Goal: Check status: Check status

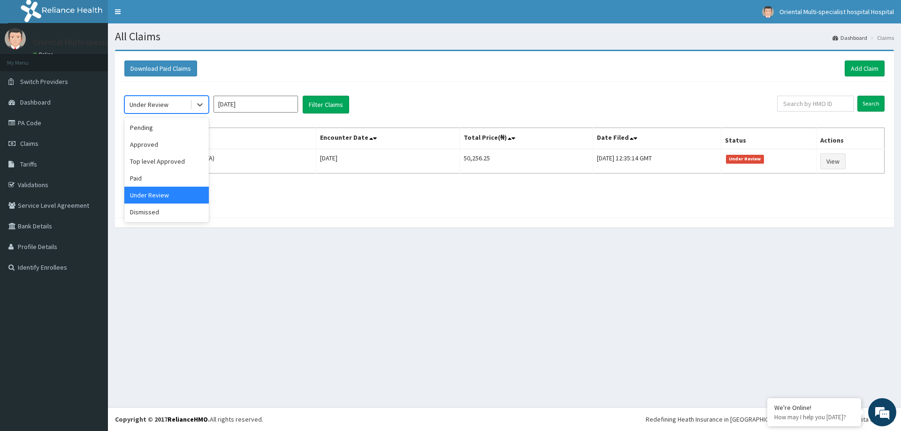
click at [169, 106] on div "Under Review" at bounding box center [157, 104] width 65 height 15
click at [190, 100] on div "Under Review" at bounding box center [157, 104] width 65 height 15
click at [276, 108] on input "Jun 2025" at bounding box center [256, 104] width 85 height 17
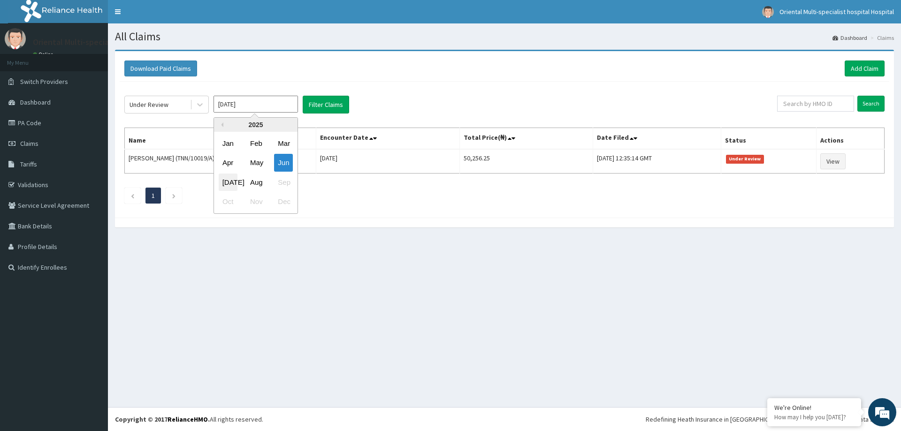
click at [233, 186] on div "Jul" at bounding box center [228, 182] width 19 height 17
click at [260, 104] on input "Jun 2025" at bounding box center [256, 104] width 85 height 17
click at [262, 182] on div "Aug" at bounding box center [255, 182] width 19 height 17
type input "Jul 2025"
click at [328, 106] on button "Filter Claims" at bounding box center [326, 105] width 46 height 18
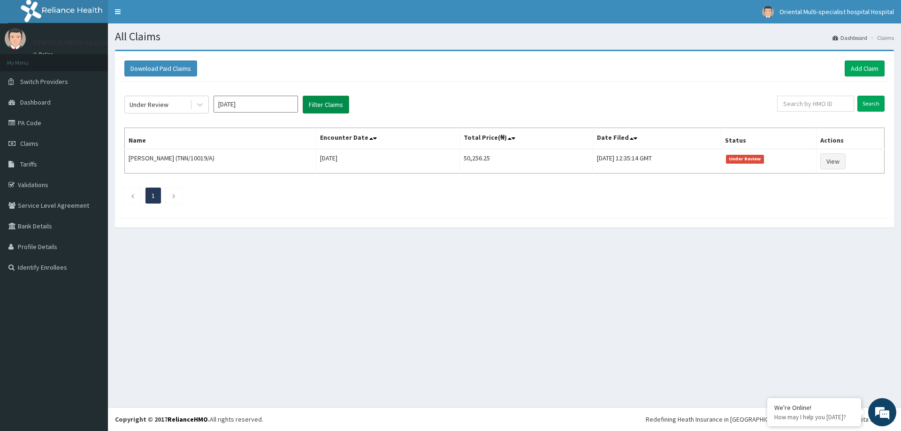
click at [328, 102] on button "Filter Claims" at bounding box center [326, 105] width 46 height 18
drag, startPoint x: 328, startPoint y: 101, endPoint x: 335, endPoint y: 93, distance: 10.3
click at [333, 94] on div "Under Review Jul 2025 Filter Claims Search Name Encounter Date Total Price(₦) D…" at bounding box center [505, 147] width 770 height 131
click at [332, 108] on button "Filter Claims" at bounding box center [326, 105] width 46 height 18
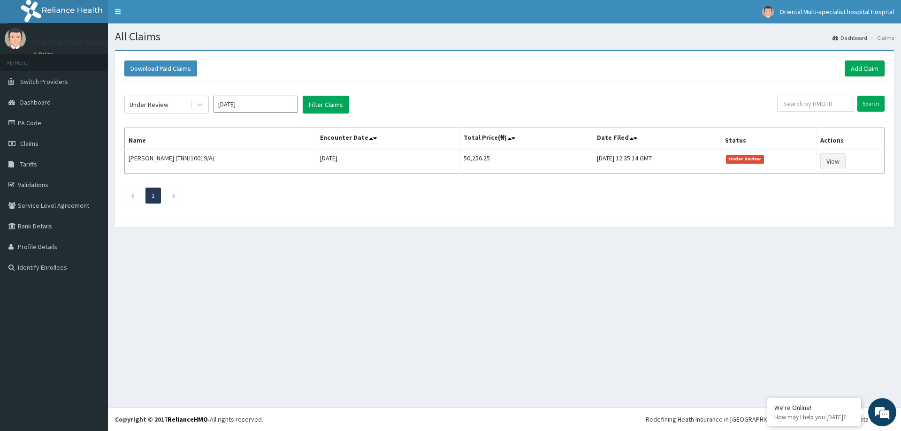
click at [268, 106] on input "Jul 2025" at bounding box center [256, 104] width 85 height 17
click at [258, 187] on div "Aug" at bounding box center [255, 182] width 19 height 17
click at [328, 104] on button "Filter Claims" at bounding box center [326, 105] width 46 height 18
click at [267, 96] on input "Jul 2025" at bounding box center [256, 104] width 85 height 17
click at [395, 315] on div "All Claims Dashboard Claims Download Paid Claims Add Claim × Note you can only …" at bounding box center [504, 215] width 793 height 384
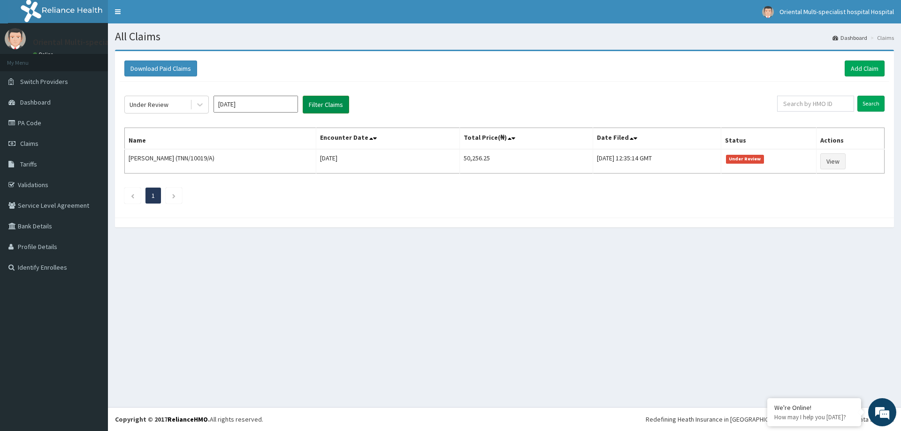
click at [329, 101] on button "Filter Claims" at bounding box center [326, 105] width 46 height 18
click at [275, 104] on input "Jul 2025" at bounding box center [256, 104] width 85 height 17
click at [326, 104] on button "Filter Claims" at bounding box center [326, 105] width 46 height 18
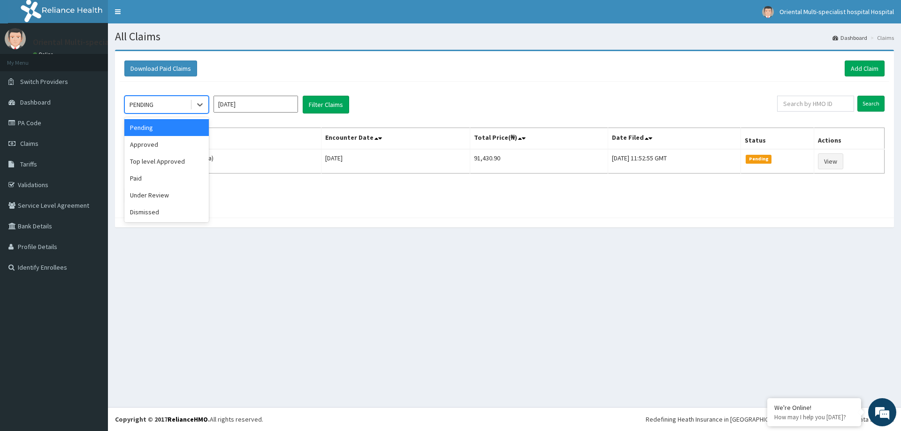
click at [161, 102] on div "PENDING" at bounding box center [157, 104] width 65 height 15
click at [144, 197] on div "Under Review" at bounding box center [166, 195] width 85 height 17
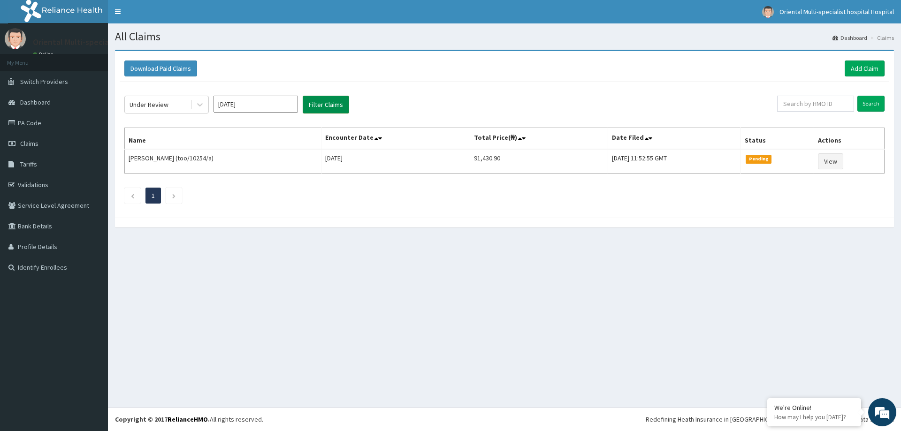
click at [336, 101] on button "Filter Claims" at bounding box center [326, 105] width 46 height 18
click at [340, 100] on button "Filter Claims" at bounding box center [326, 105] width 46 height 18
click at [169, 103] on div "Under Review" at bounding box center [157, 104] width 65 height 15
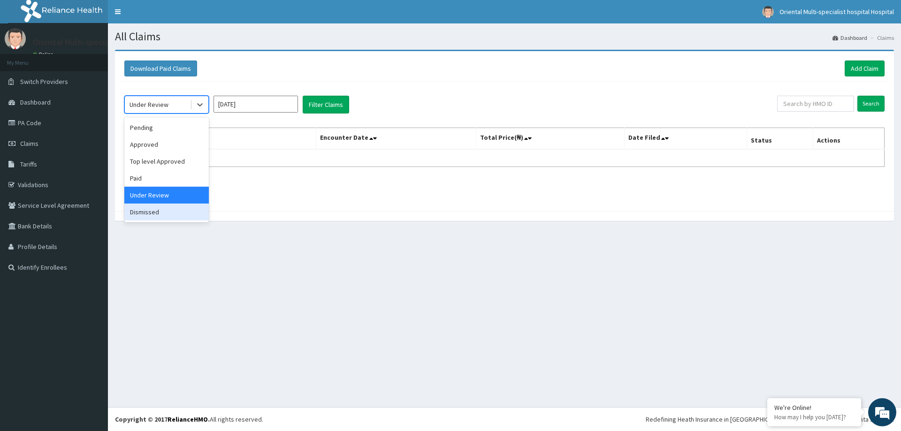
click at [140, 214] on div "Dismissed" at bounding box center [166, 212] width 85 height 17
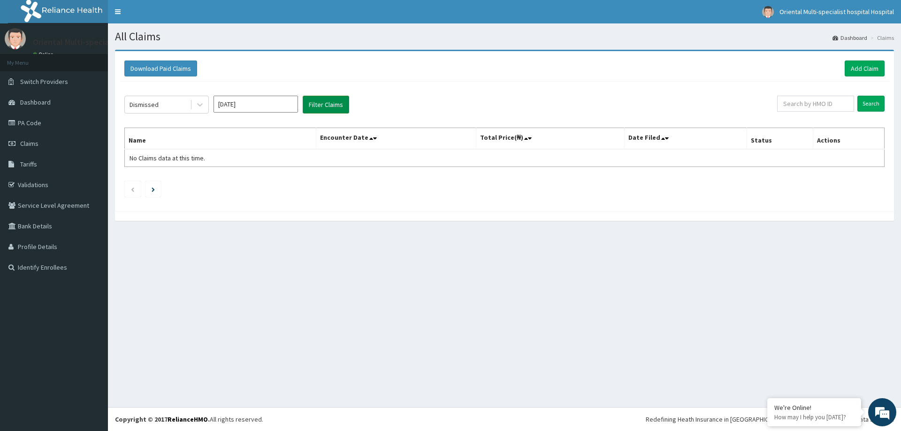
click at [329, 103] on button "Filter Claims" at bounding box center [326, 105] width 46 height 18
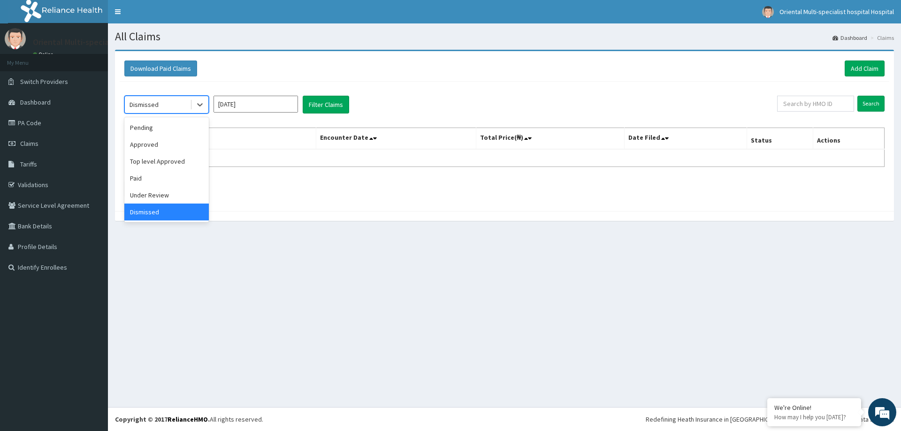
click at [154, 101] on div "Dismissed" at bounding box center [144, 104] width 29 height 9
click at [142, 131] on div "Pending" at bounding box center [166, 127] width 85 height 17
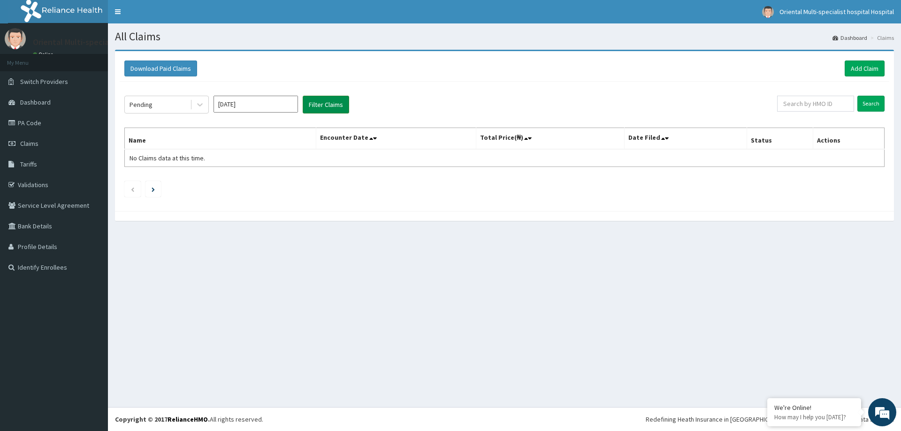
click at [322, 104] on button "Filter Claims" at bounding box center [326, 105] width 46 height 18
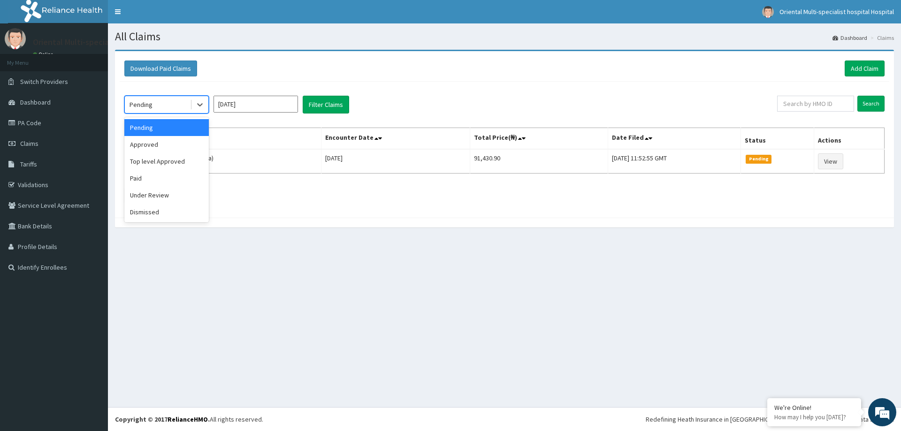
click at [173, 101] on div "Pending" at bounding box center [157, 104] width 65 height 15
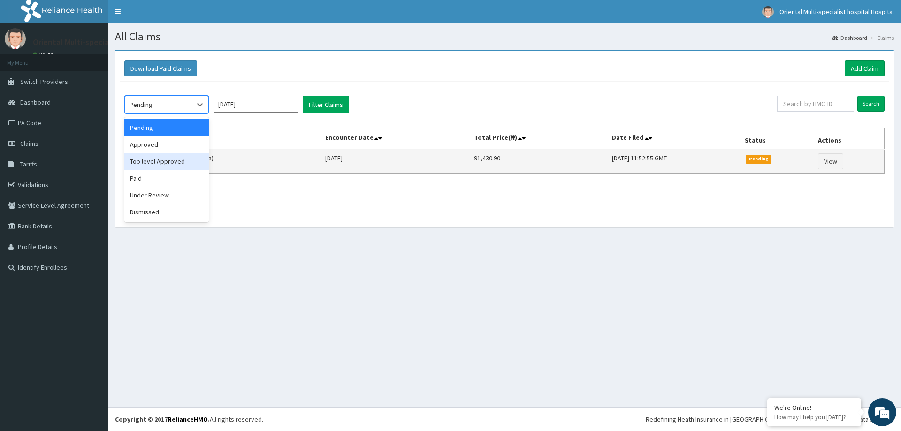
click at [174, 156] on div "Top level Approved" at bounding box center [166, 161] width 85 height 17
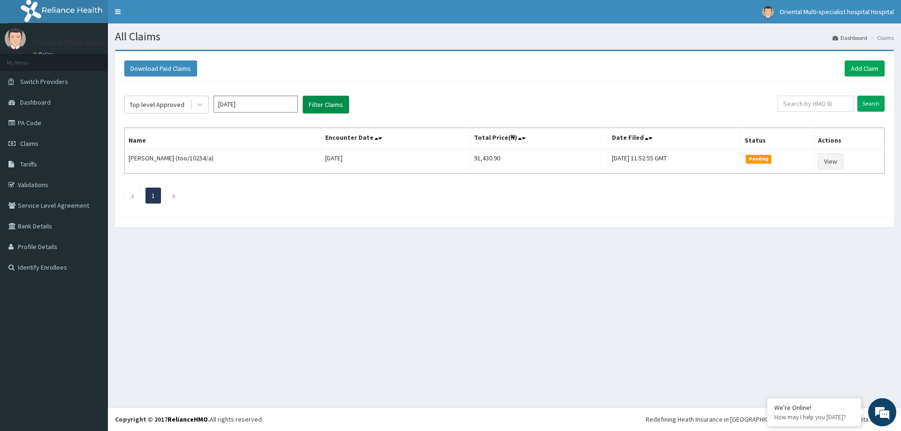
click at [335, 106] on button "Filter Claims" at bounding box center [326, 105] width 46 height 18
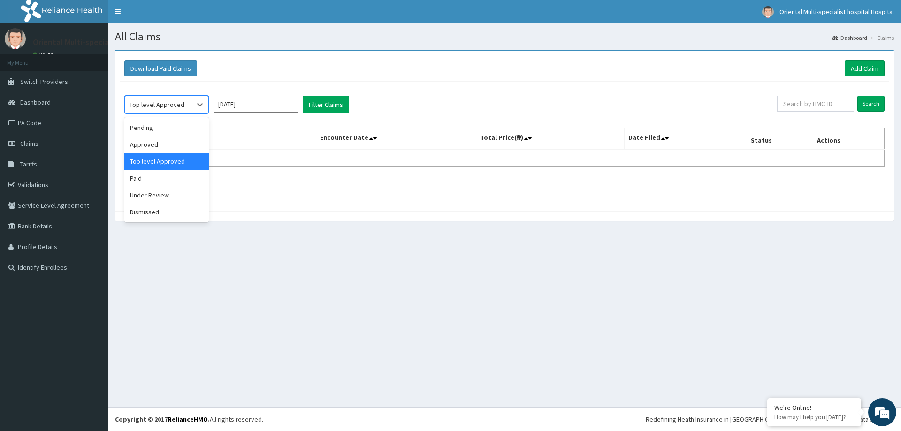
click at [177, 104] on div "Top level Approved" at bounding box center [157, 104] width 55 height 9
click at [138, 184] on div "Paid" at bounding box center [166, 178] width 85 height 17
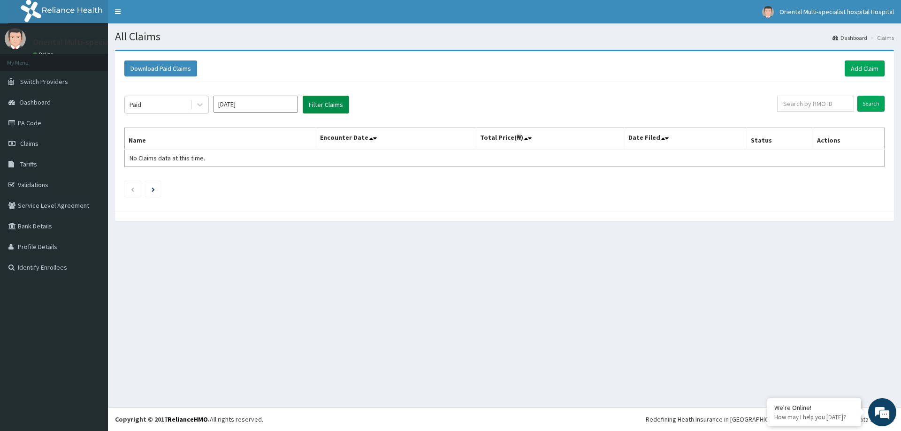
click at [326, 105] on button "Filter Claims" at bounding box center [326, 105] width 46 height 18
click at [325, 103] on button "Filter Claims" at bounding box center [326, 105] width 46 height 18
drag, startPoint x: 325, startPoint y: 103, endPoint x: 331, endPoint y: 98, distance: 7.6
click at [326, 100] on button "Filter Claims" at bounding box center [326, 105] width 46 height 18
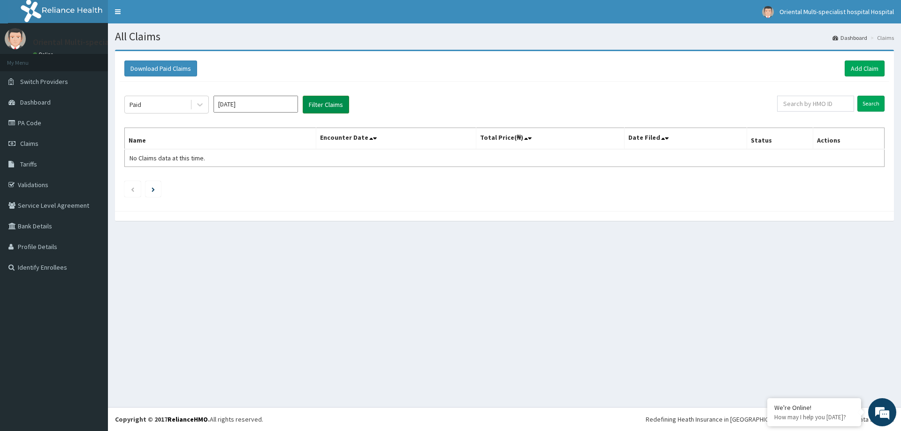
click at [331, 98] on button "Filter Claims" at bounding box center [326, 105] width 46 height 18
click at [337, 96] on button "Filter Claims" at bounding box center [326, 105] width 46 height 18
click at [336, 96] on button "Filter Claims" at bounding box center [326, 105] width 46 height 18
click at [326, 107] on button "Filter Claims" at bounding box center [326, 105] width 46 height 18
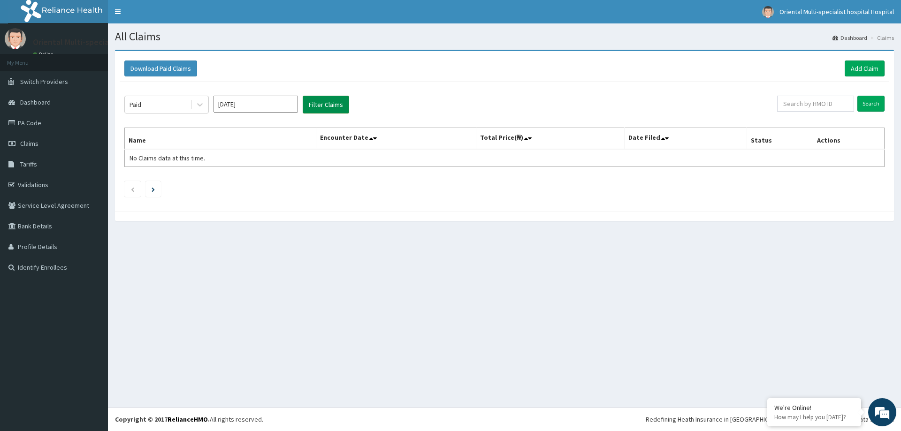
click at [327, 108] on button "Filter Claims" at bounding box center [326, 105] width 46 height 18
click at [328, 108] on button "Filter Claims" at bounding box center [326, 105] width 46 height 18
click at [329, 108] on button "Filter Claims" at bounding box center [326, 105] width 46 height 18
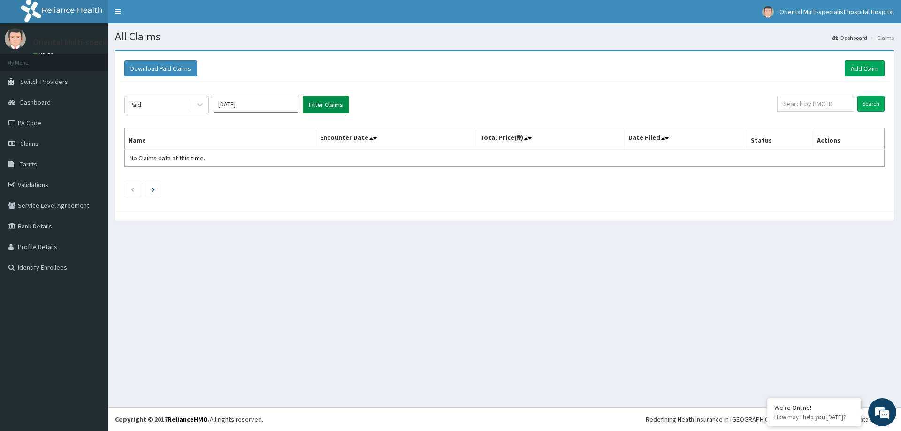
click at [329, 108] on button "Filter Claims" at bounding box center [326, 105] width 46 height 18
